Goal: Transaction & Acquisition: Purchase product/service

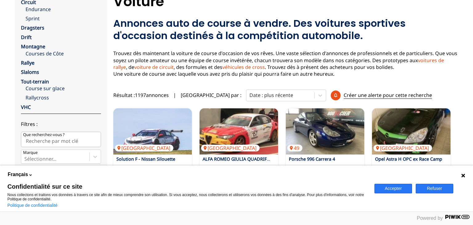
scroll to position [1, 0]
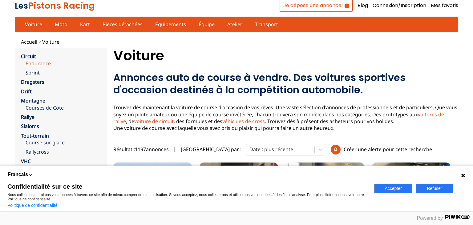
click at [34, 62] on link "Endurance" at bounding box center [63, 63] width 75 height 7
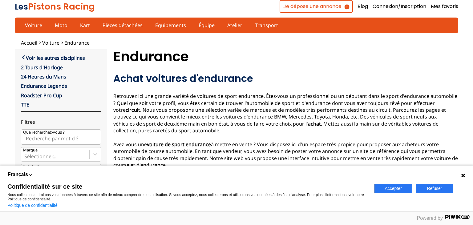
click at [398, 189] on button "Accepter" at bounding box center [393, 189] width 38 height 10
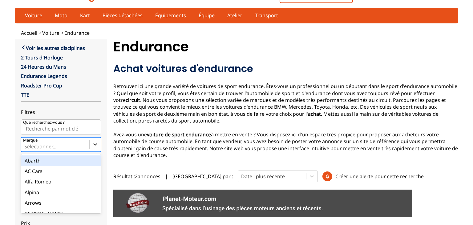
click at [93, 153] on div "Voir les autres disciplines 2 Tours d'Horloge 24 Heures du Mans Endurance Legen…" at bounding box center [61, 158] width 80 height 229
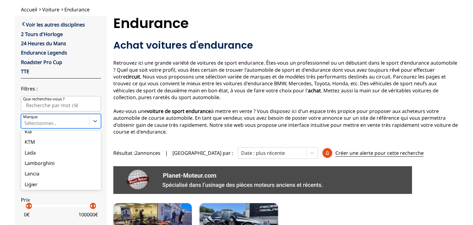
scroll to position [426, 0]
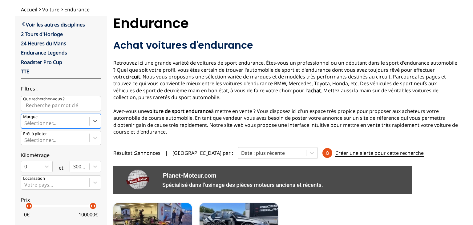
click at [41, 120] on div at bounding box center [55, 123] width 62 height 7
click at [26, 120] on input "Marque Select is focused ,type to refine list, press Down to open the menu, Sél…" at bounding box center [24, 123] width 1 height 6
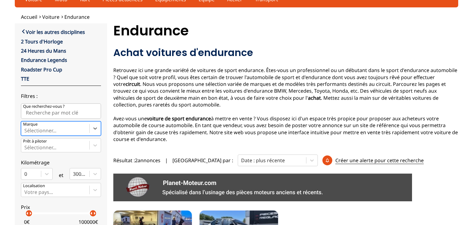
scroll to position [0, 0]
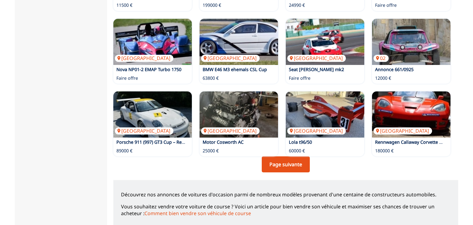
scroll to position [429, 0]
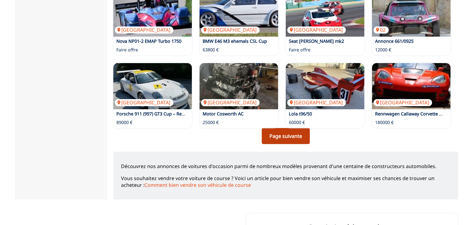
click at [295, 132] on link "Page suivante" at bounding box center [286, 136] width 48 height 16
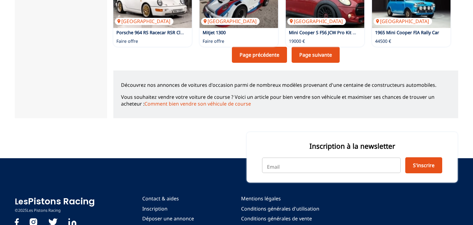
scroll to position [539, 0]
